Goal: Task Accomplishment & Management: Use online tool/utility

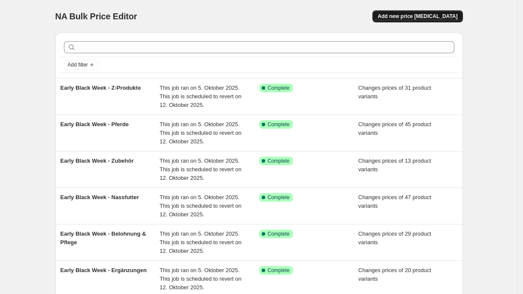
click at [438, 17] on span "Add new price [MEDICAL_DATA]" at bounding box center [417, 16] width 80 height 7
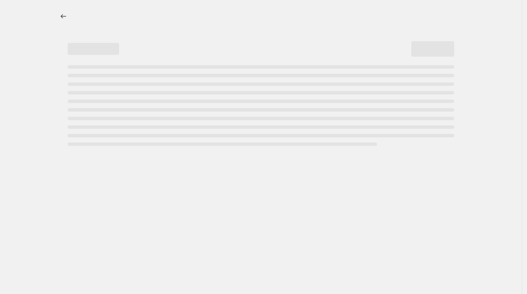
select select "percentage"
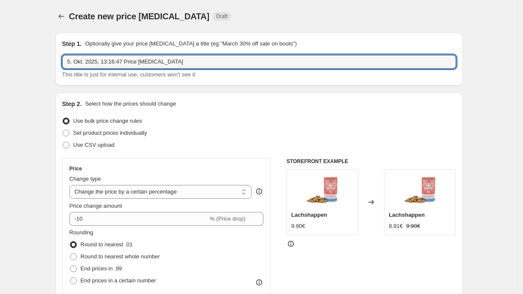
drag, startPoint x: 186, startPoint y: 63, endPoint x: 17, endPoint y: 63, distance: 169.8
type input "Early Black Week - Rest"
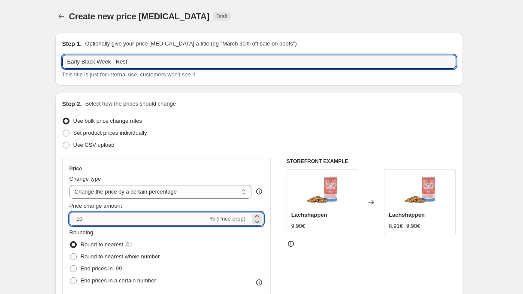
click at [91, 216] on input "-10" at bounding box center [138, 219] width 138 height 14
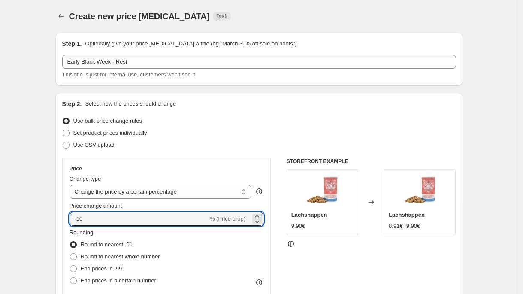
click at [113, 133] on span "Set product prices individually" at bounding box center [110, 132] width 74 height 6
click at [63, 130] on input "Set product prices individually" at bounding box center [63, 129] width 0 height 0
radio input "true"
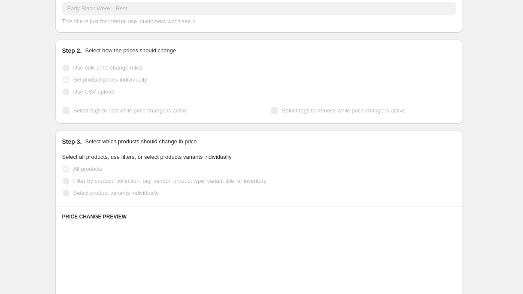
scroll to position [59, 0]
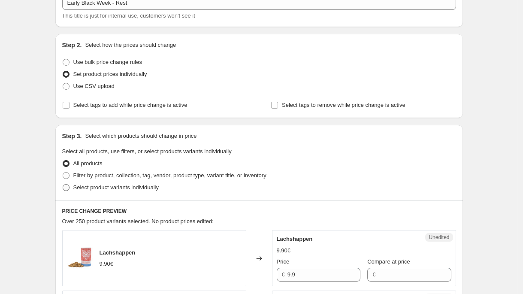
click at [113, 191] on span "Select product variants individually" at bounding box center [115, 187] width 85 height 9
click at [63, 184] on input "Select product variants individually" at bounding box center [63, 184] width 0 height 0
radio input "true"
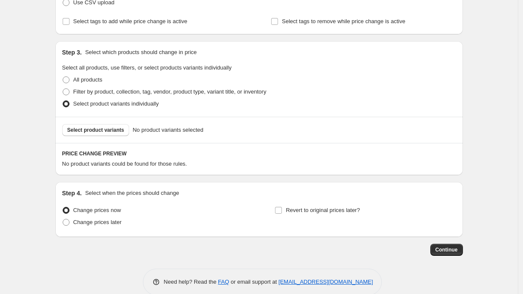
scroll to position [143, 0]
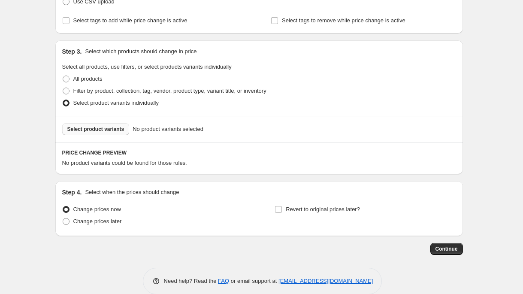
click at [116, 130] on span "Select product variants" at bounding box center [95, 129] width 57 height 7
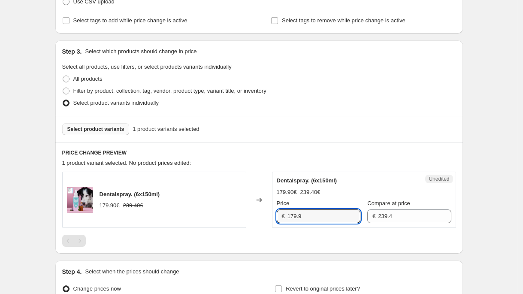
paste input "34,93 €"
drag, startPoint x: 307, startPoint y: 216, endPoint x: 236, endPoint y: 216, distance: 71.2
click at [235, 216] on div "Dentalspray. (6x150ml) 179.90€ 239.40€ Changed to Unedited Dentalspray. (6x150m…" at bounding box center [259, 199] width 394 height 56
type input "134.93"
click at [94, 129] on span "Select product variants" at bounding box center [95, 129] width 57 height 7
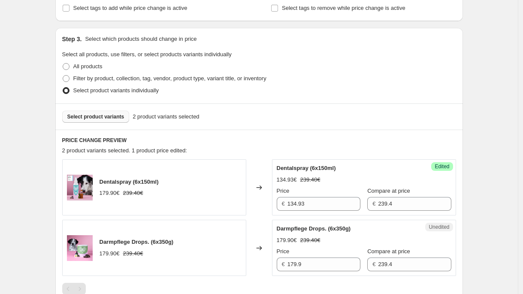
scroll to position [169, 0]
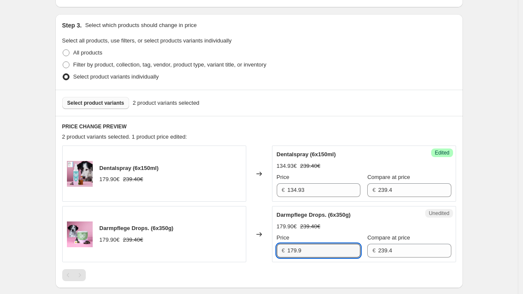
paste input "34,93 €"
drag, startPoint x: 286, startPoint y: 251, endPoint x: 243, endPoint y: 251, distance: 42.9
click at [243, 251] on div "Darmpflege Drops. (6x350g) 179.90€ 239.40€ Changed to Unedited Darmpflege Drops…" at bounding box center [259, 234] width 394 height 56
type input "134.93"
click at [359, 127] on h6 "PRICE CHANGE PREVIEW" at bounding box center [259, 126] width 394 height 7
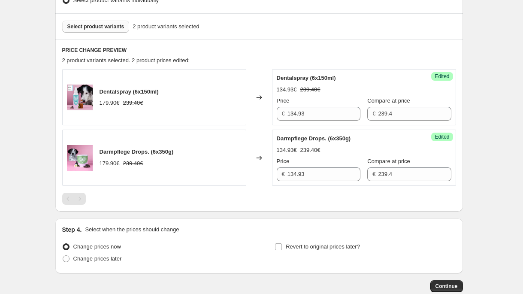
scroll to position [296, 0]
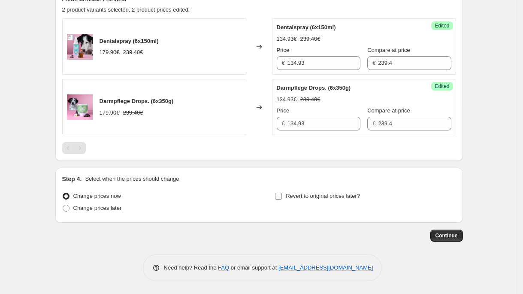
click at [360, 196] on span "Revert to original prices later?" at bounding box center [323, 195] width 74 height 6
click at [282, 196] on input "Revert to original prices later?" at bounding box center [278, 195] width 7 height 7
checkbox input "true"
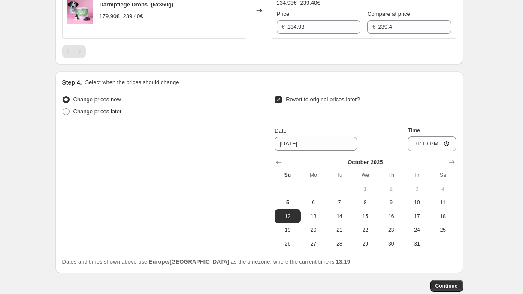
scroll to position [403, 0]
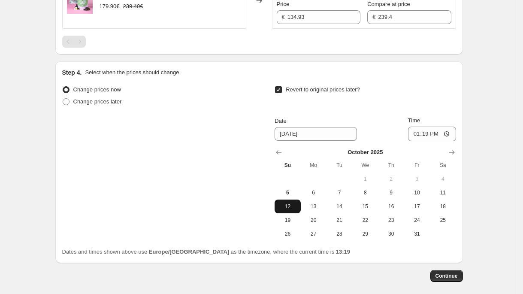
click at [290, 210] on button "12" at bounding box center [287, 206] width 26 height 14
click at [427, 135] on input "13:19" at bounding box center [432, 133] width 48 height 15
type input "23:59"
click at [451, 278] on span "Continue" at bounding box center [446, 275] width 22 height 7
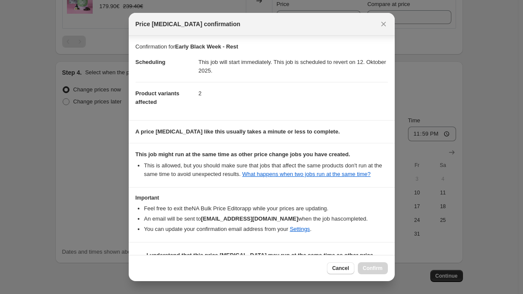
scroll to position [30, 0]
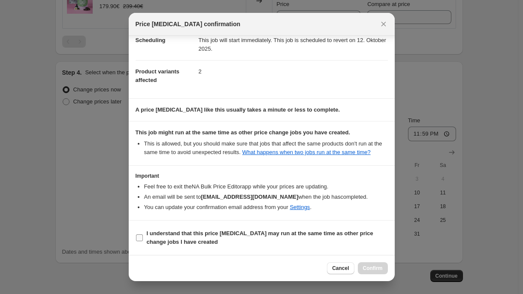
click at [234, 246] on label "I understand that this price [MEDICAL_DATA] may run at the same time as other p…" at bounding box center [261, 237] width 252 height 21
click at [143, 241] on input "I understand that this price [MEDICAL_DATA] may run at the same time as other p…" at bounding box center [139, 237] width 7 height 7
checkbox input "true"
click at [368, 269] on span "Confirm" at bounding box center [373, 267] width 20 height 7
